Goal: Book appointment/travel/reservation

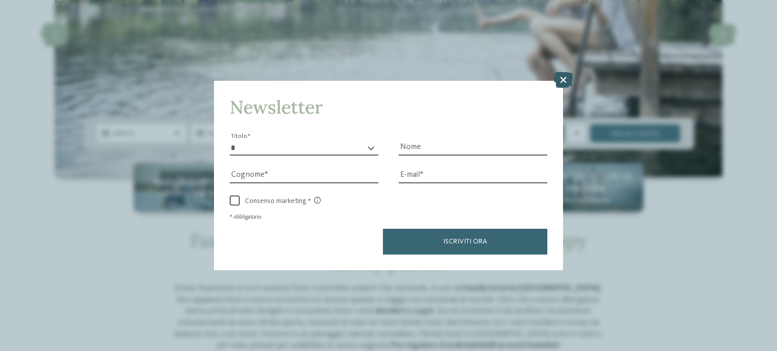
click at [560, 83] on icon at bounding box center [563, 80] width 20 height 16
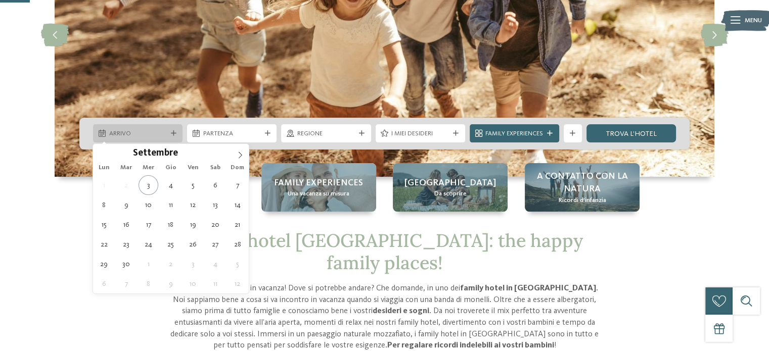
click at [171, 134] on icon at bounding box center [174, 134] width 6 height 6
click at [242, 152] on icon at bounding box center [240, 155] width 7 height 7
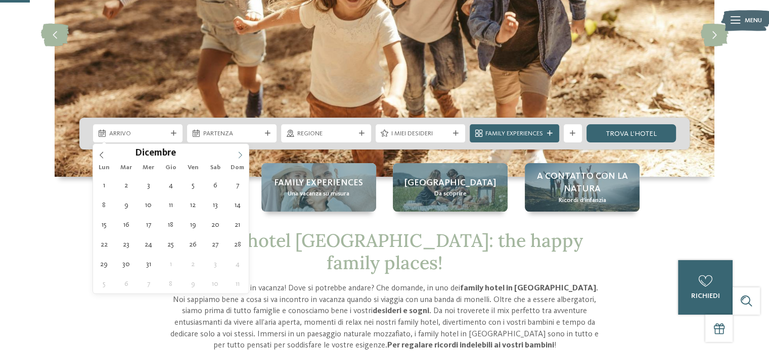
type input "****"
click at [242, 152] on icon at bounding box center [240, 155] width 7 height 7
type div "[DATE]"
type input "****"
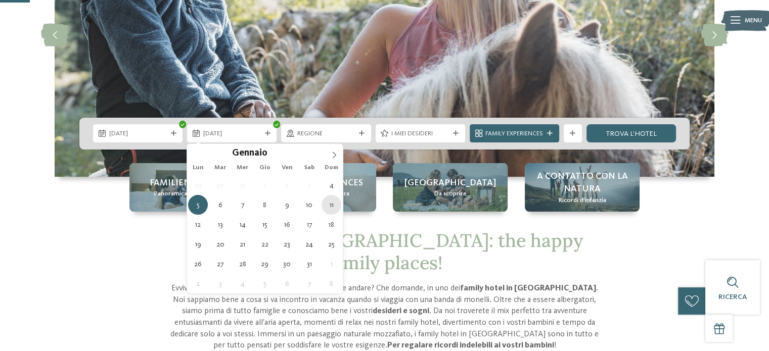
type div "[DATE]"
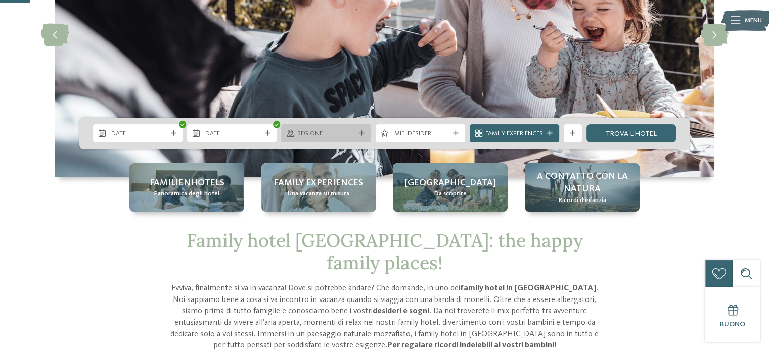
click at [364, 134] on icon at bounding box center [362, 134] width 6 height 6
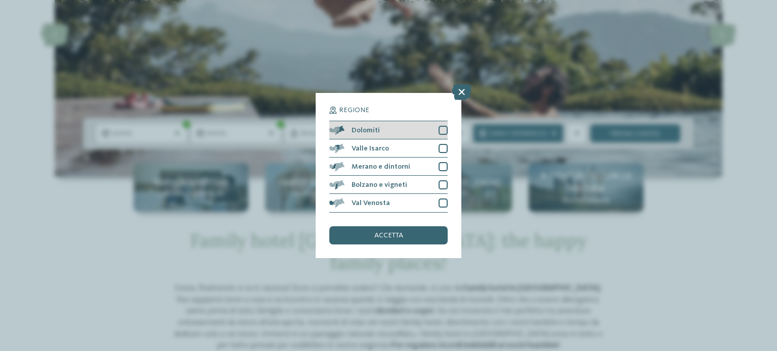
click at [444, 130] on div at bounding box center [442, 130] width 9 height 9
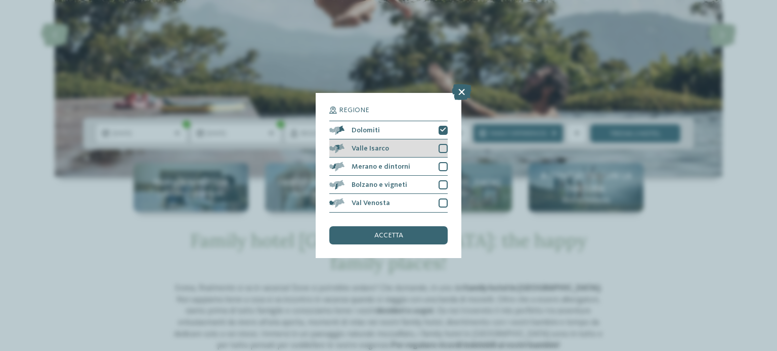
click at [443, 151] on div at bounding box center [442, 148] width 9 height 9
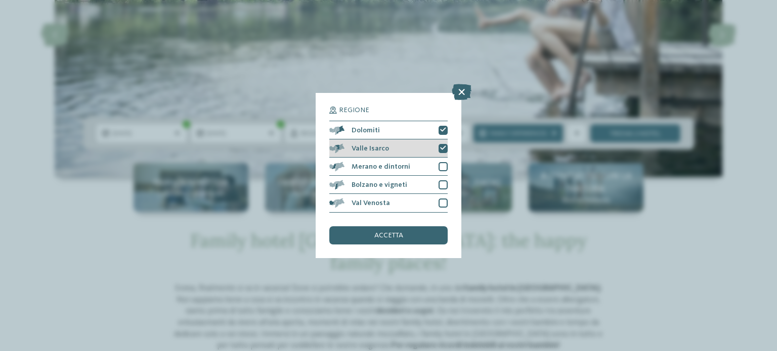
click at [443, 152] on div at bounding box center [442, 148] width 9 height 9
click at [396, 235] on span "accetta" at bounding box center [388, 235] width 29 height 7
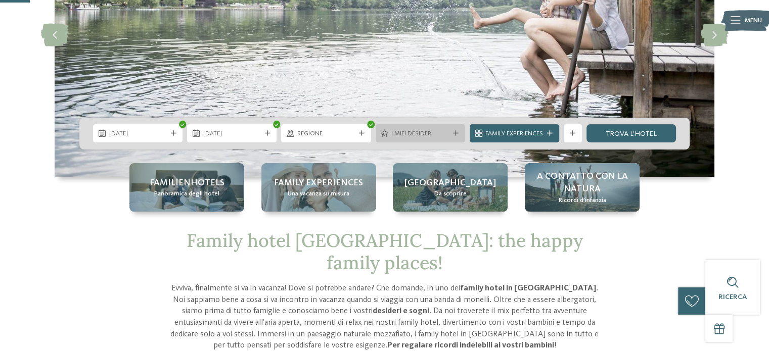
click at [457, 138] on div "I miei desideri" at bounding box center [421, 133] width 90 height 18
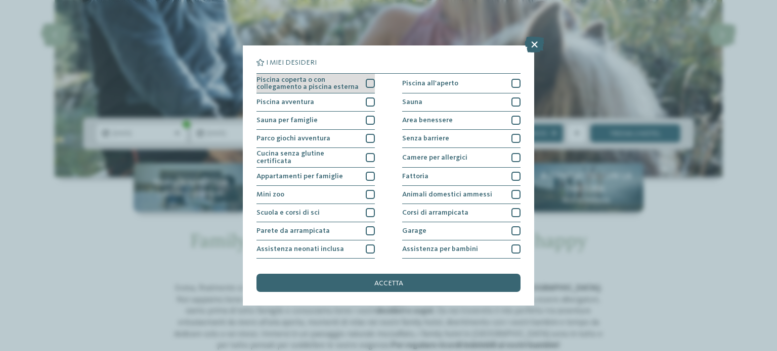
click at [366, 80] on div at bounding box center [370, 83] width 9 height 9
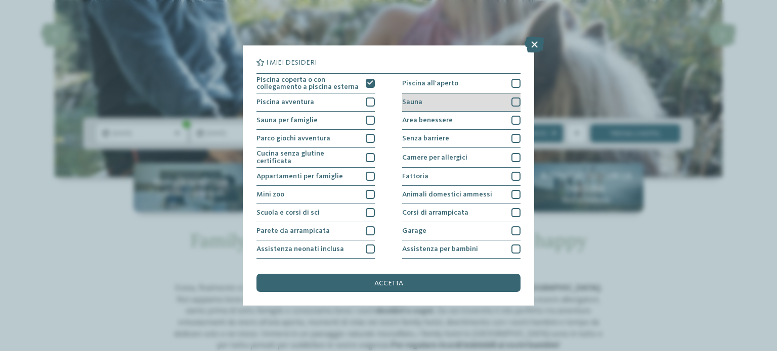
click at [511, 99] on div at bounding box center [515, 102] width 9 height 9
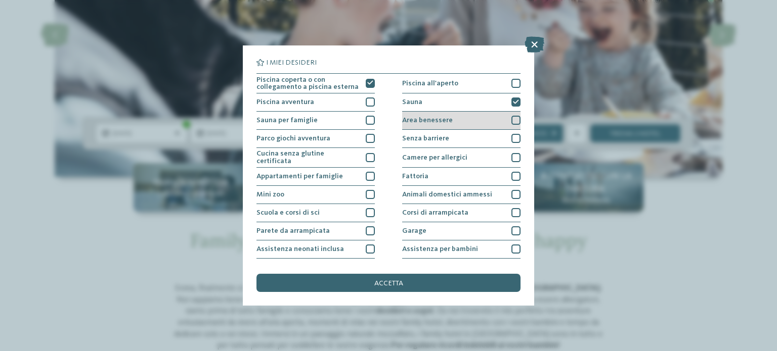
click at [511, 118] on div at bounding box center [515, 120] width 9 height 9
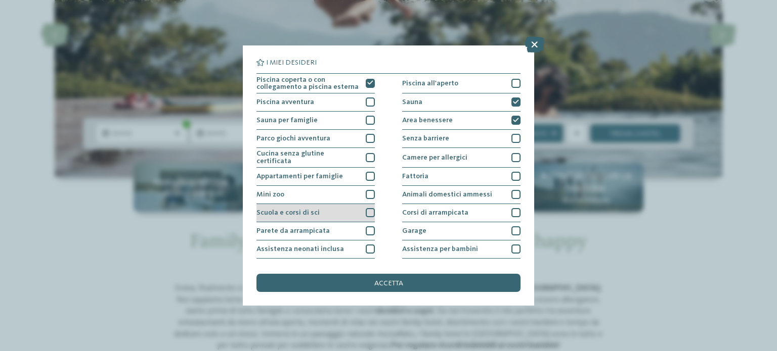
click at [367, 209] on div at bounding box center [370, 212] width 9 height 9
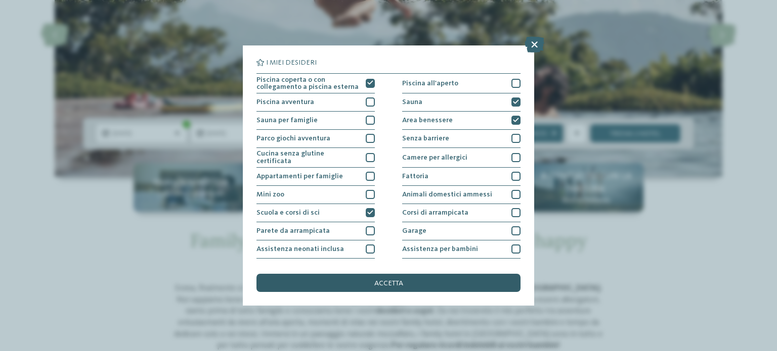
click at [388, 282] on span "accetta" at bounding box center [388, 283] width 29 height 7
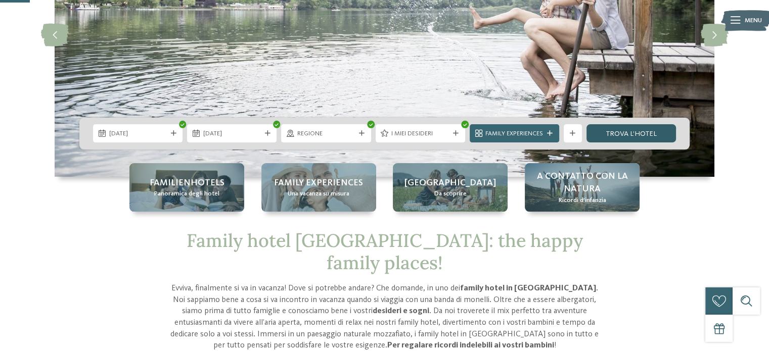
click at [622, 133] on link "trova l’hotel" at bounding box center [632, 133] width 90 height 18
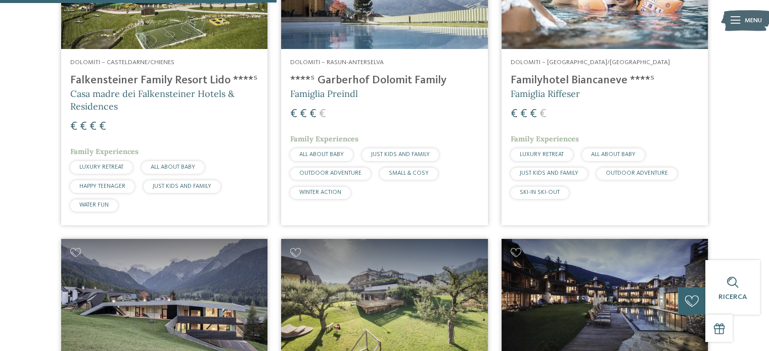
scroll to position [372, 0]
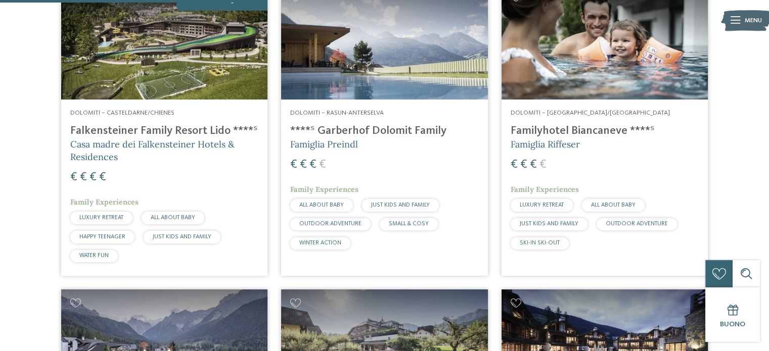
click at [549, 129] on h4 "Familyhotel Biancaneve ****ˢ" at bounding box center [605, 131] width 188 height 14
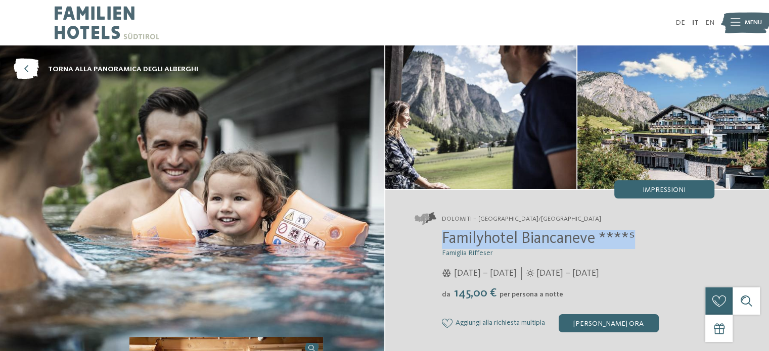
drag, startPoint x: 649, startPoint y: 238, endPoint x: 440, endPoint y: 234, distance: 208.9
click at [440, 234] on div "Familyhotel Biancaneve ****ˢ Famiglia Riffeser 05/12/2024 – 30/03/2025 da" at bounding box center [565, 281] width 300 height 103
copy span "Familyhotel Biancaneve ****ˢ"
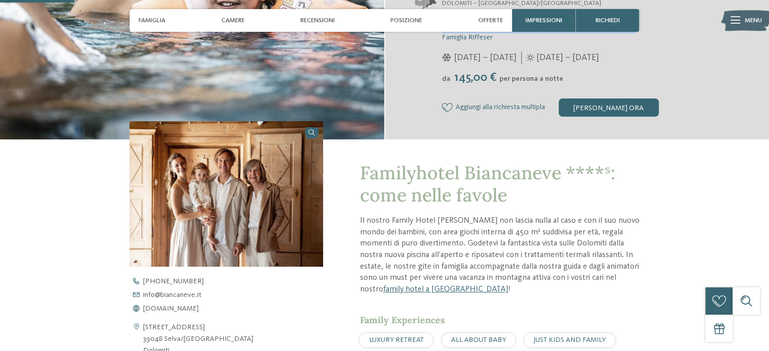
scroll to position [253, 0]
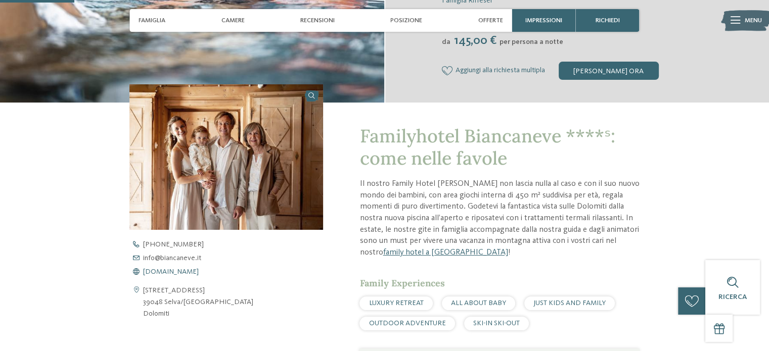
click at [171, 272] on span "www.biancaneve.it" at bounding box center [171, 272] width 56 height 7
